Goal: Find specific page/section: Find specific page/section

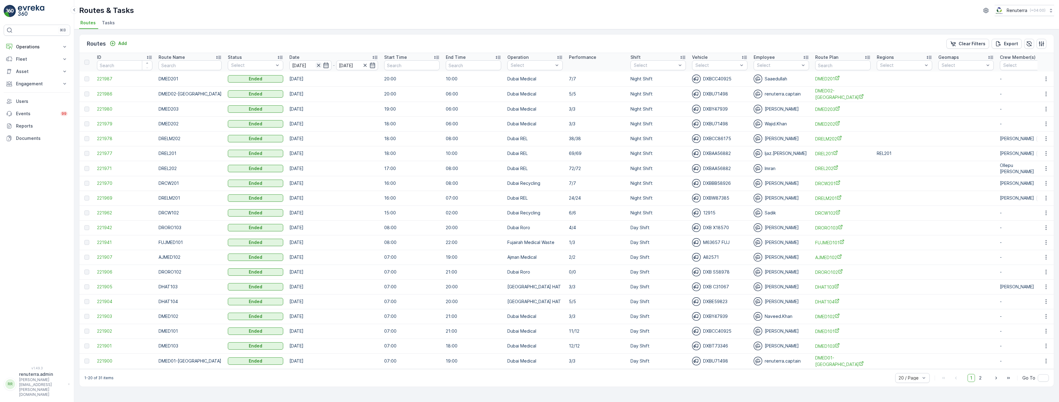
click at [315, 64] on icon "button" at bounding box center [318, 65] width 6 height 6
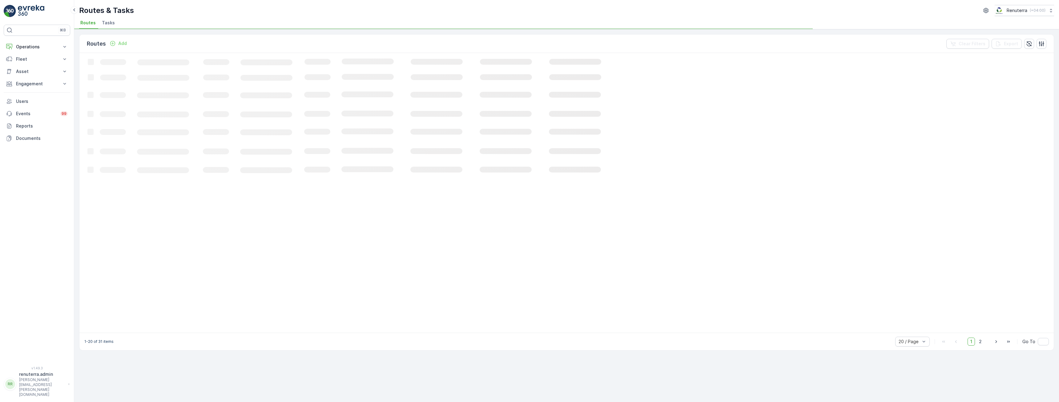
click at [356, 64] on rect at bounding box center [374, 192] width 591 height 278
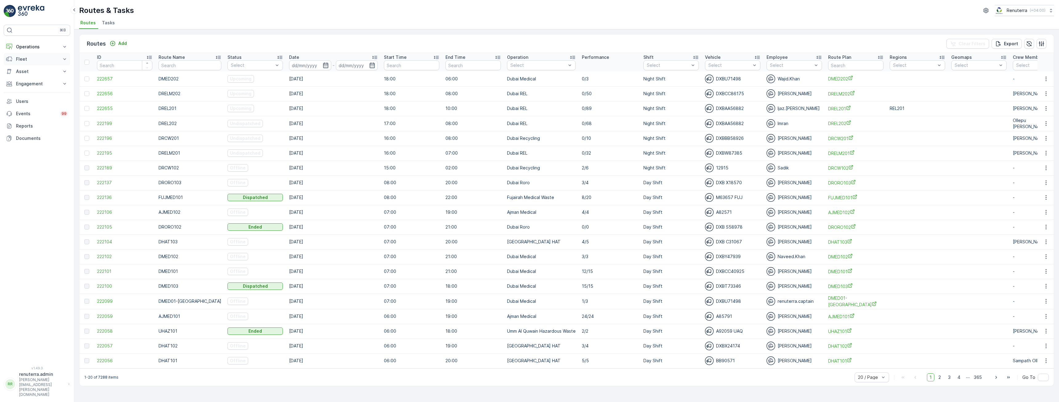
click at [24, 59] on p "Fleet" at bounding box center [37, 59] width 42 height 6
click at [36, 107] on p "Engagement" at bounding box center [37, 109] width 42 height 6
click at [30, 43] on button "Operations" at bounding box center [37, 47] width 66 height 12
click at [29, 65] on p "Planning" at bounding box center [24, 66] width 17 height 6
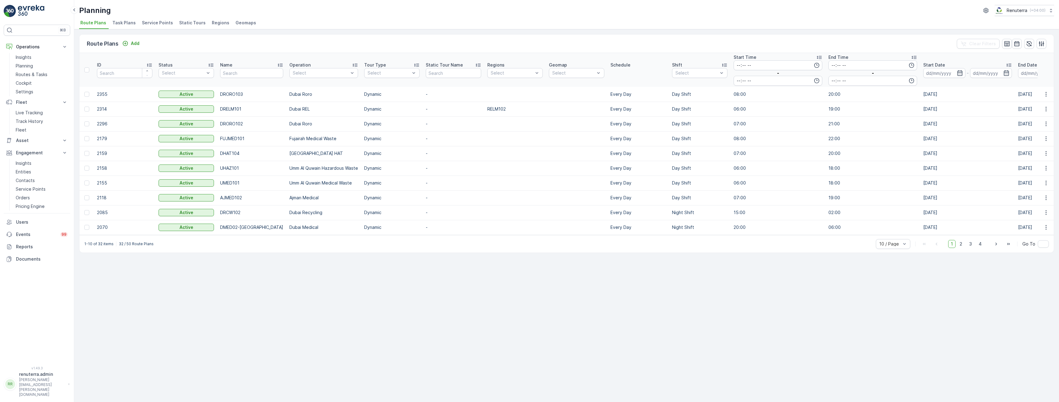
click at [154, 23] on span "Service Points" at bounding box center [157, 23] width 31 height 6
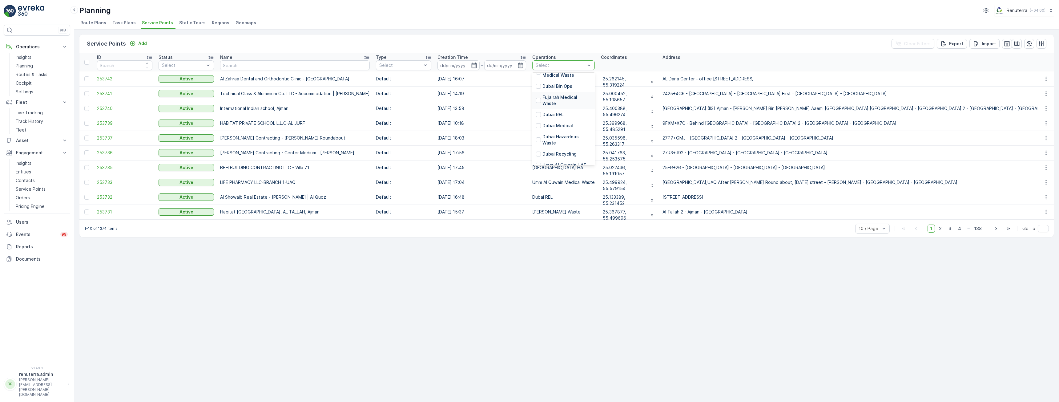
scroll to position [31, 0]
click at [537, 66] on div at bounding box center [560, 65] width 51 height 5
click at [536, 122] on div at bounding box center [538, 124] width 5 height 5
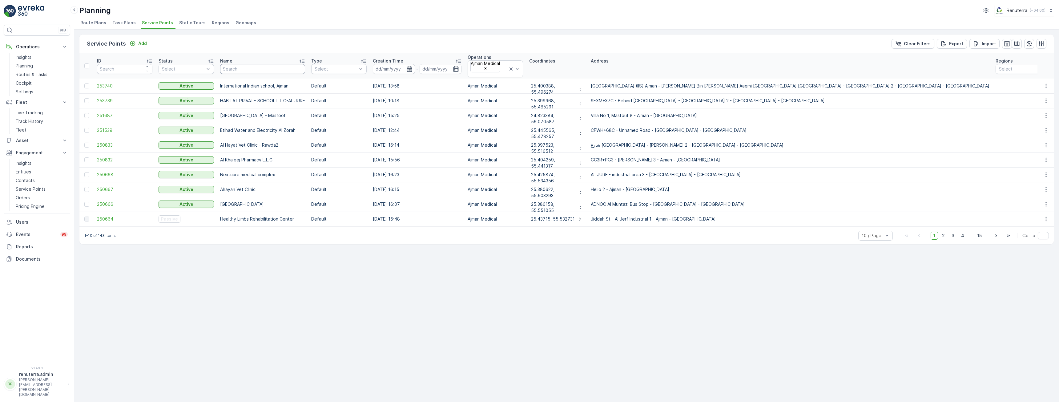
click at [249, 69] on input "text" at bounding box center [262, 69] width 85 height 10
type input "fir"
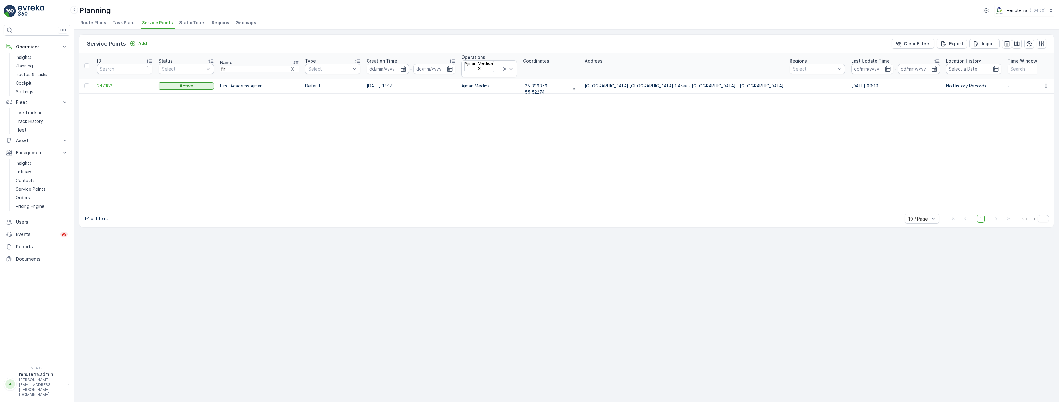
click at [105, 83] on span "247182" at bounding box center [124, 86] width 55 height 6
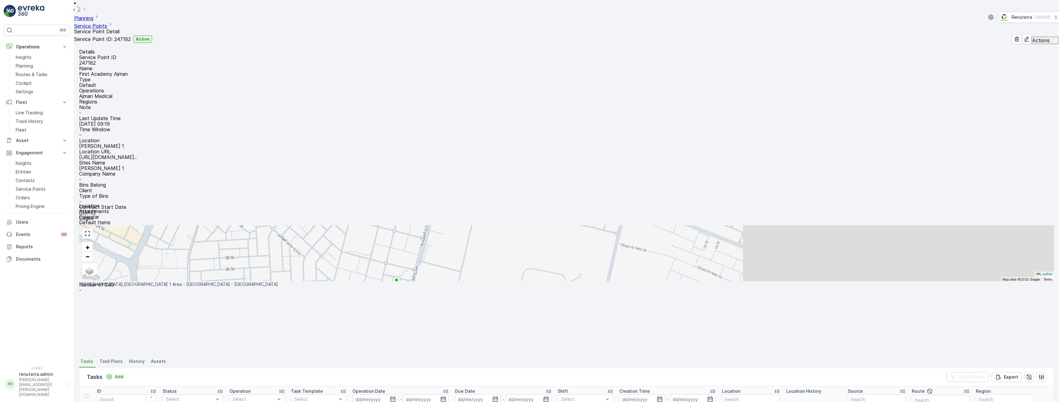
click at [114, 358] on span "Task Plans" at bounding box center [110, 361] width 23 height 6
click at [88, 358] on span "Tasks" at bounding box center [86, 361] width 13 height 6
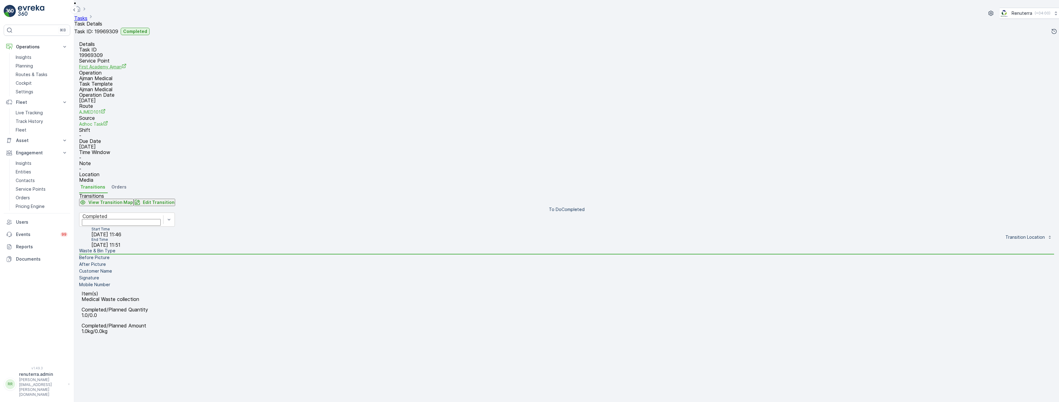
click at [126, 69] on span "First Academy Ajman" at bounding box center [102, 66] width 47 height 5
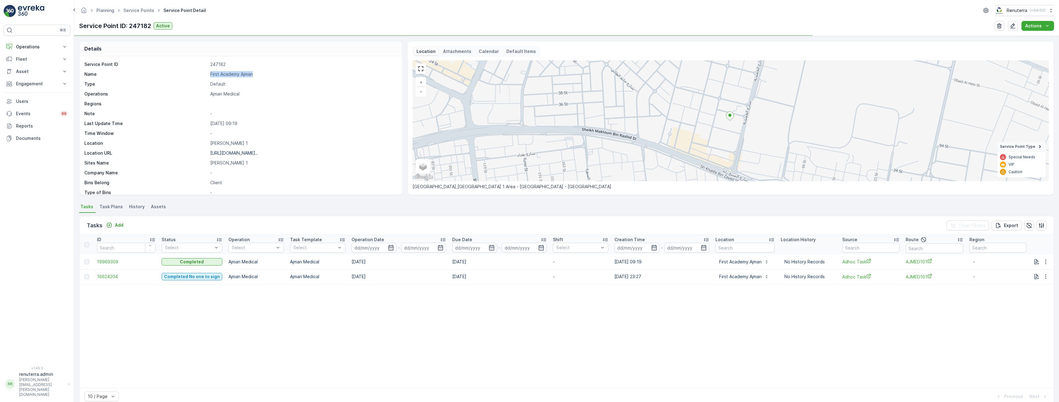
drag, startPoint x: 240, startPoint y: 73, endPoint x: 259, endPoint y: 73, distance: 18.8
click at [261, 73] on p "First Academy Ajman" at bounding box center [302, 74] width 185 height 6
